Goal: Book appointment/travel/reservation

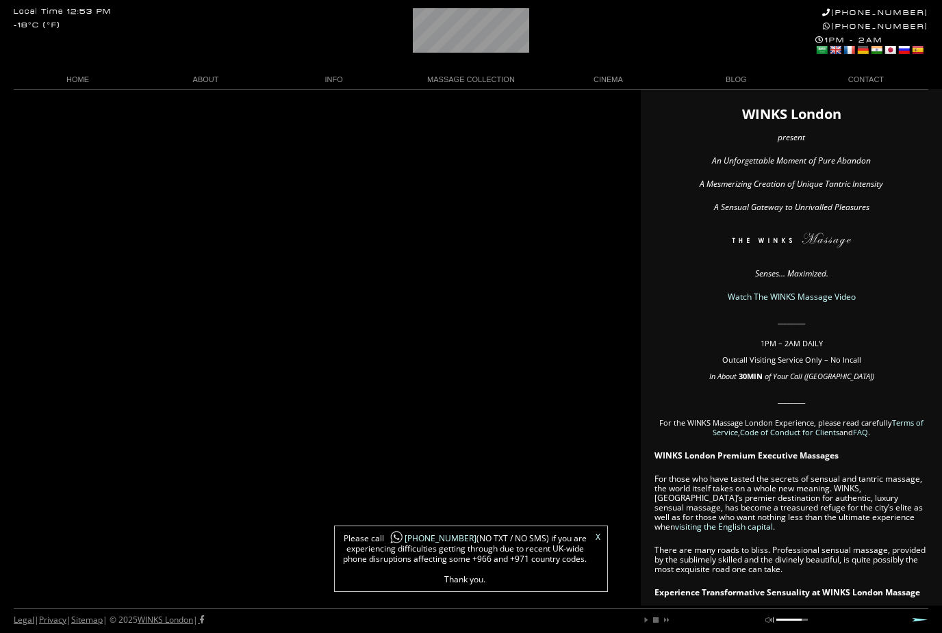
click at [596, 541] on link "X" at bounding box center [598, 537] width 5 height 8
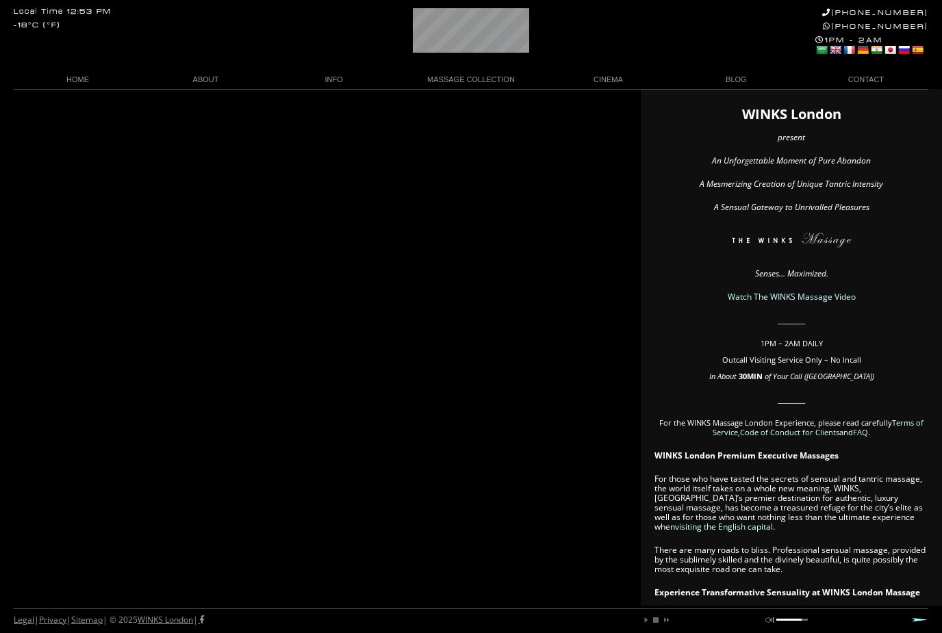
click at [76, 79] on link "HOME" at bounding box center [78, 80] width 128 height 18
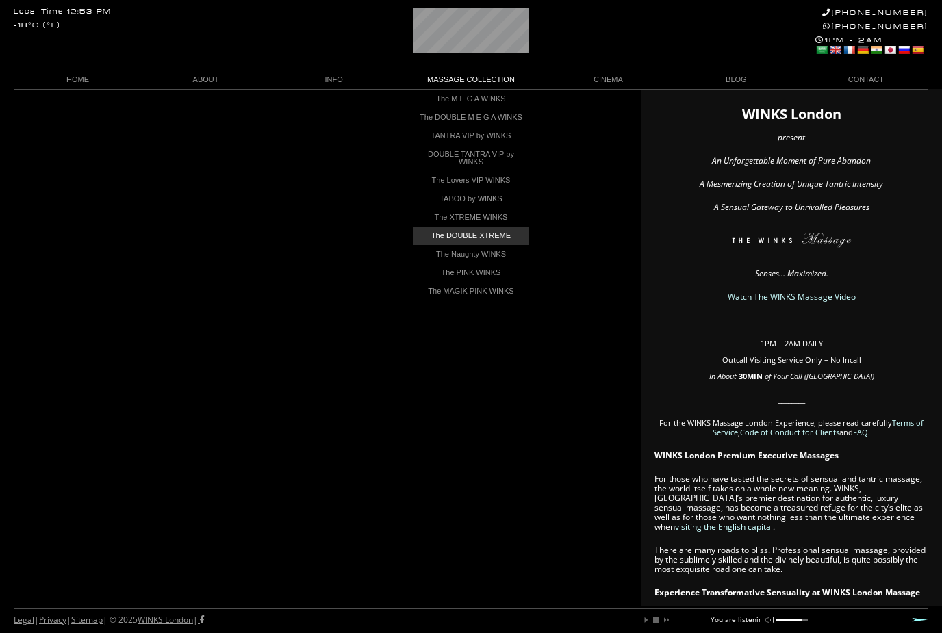
scroll to position [0, 51]
click at [488, 244] on link "The DOUBLE XTREME" at bounding box center [471, 236] width 116 height 18
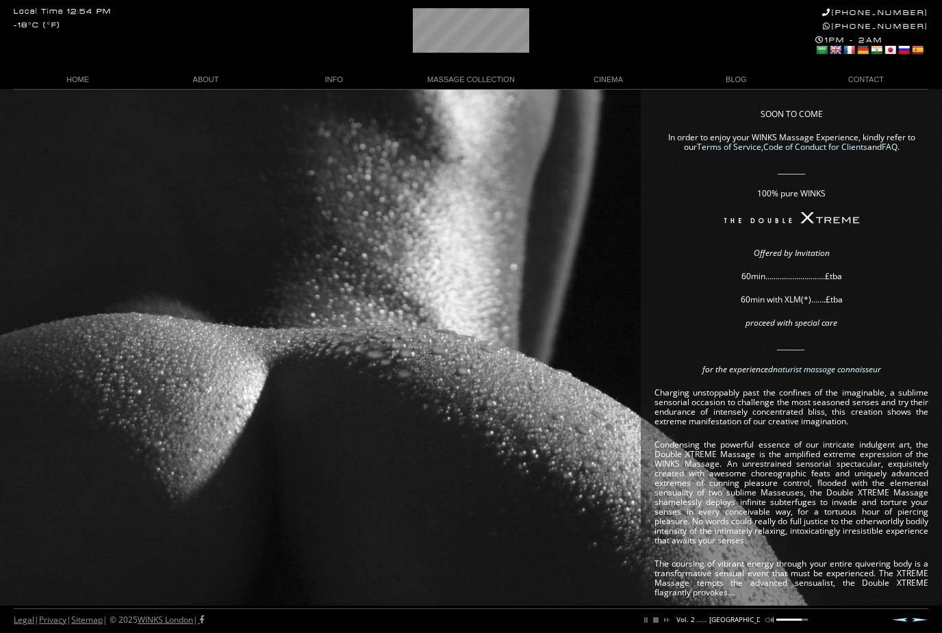
scroll to position [0, 188]
